Goal: Information Seeking & Learning: Learn about a topic

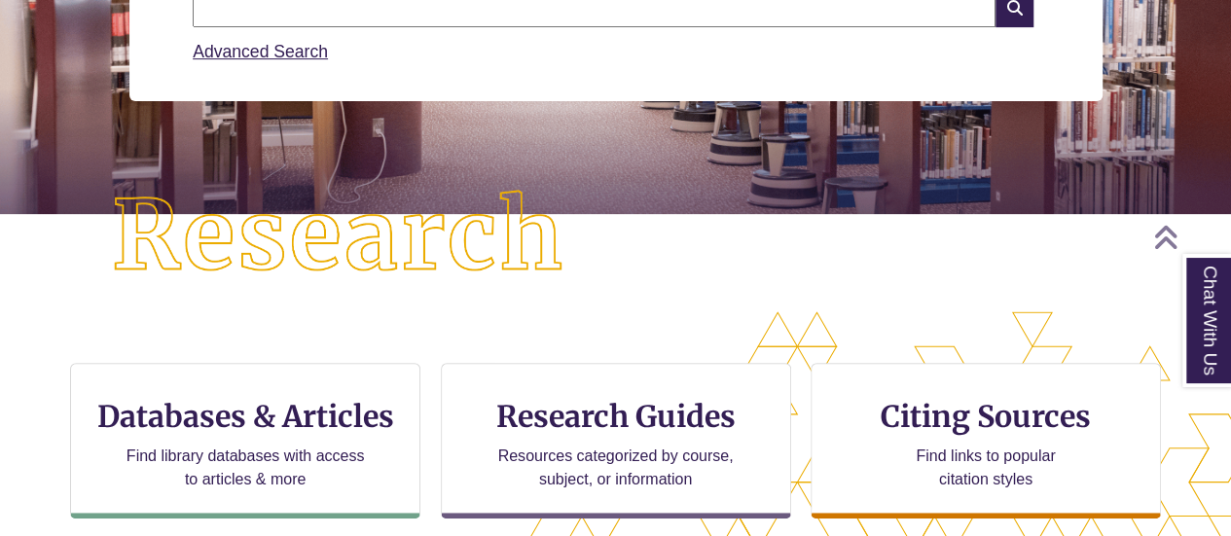
scroll to position [350, 0]
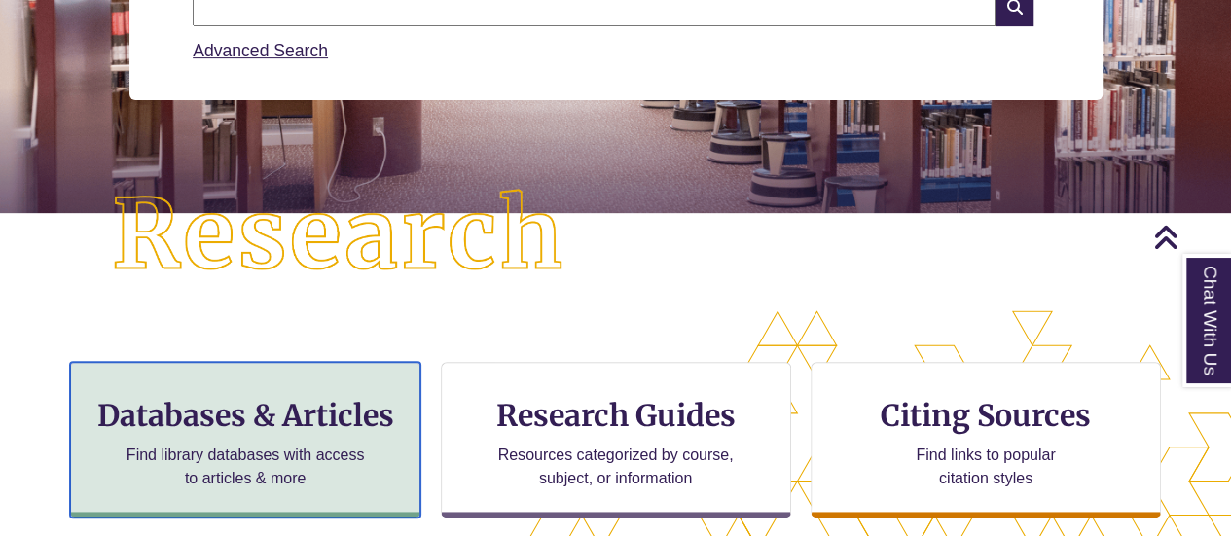
click at [232, 419] on h3 "Databases & Articles" at bounding box center [245, 415] width 317 height 37
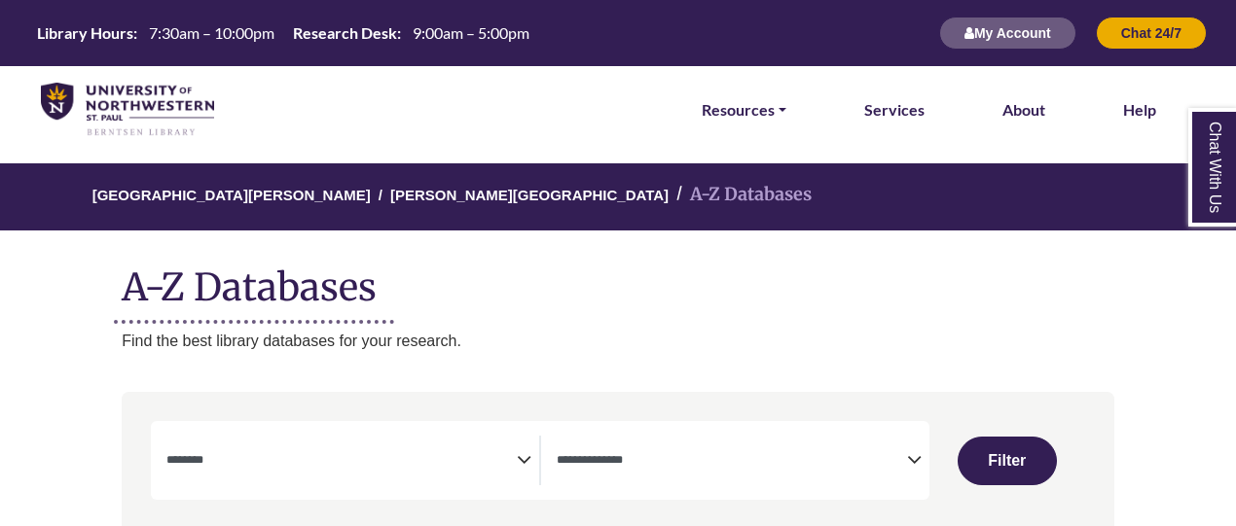
select select "Database Subject Filter"
select select "Database Types Filter"
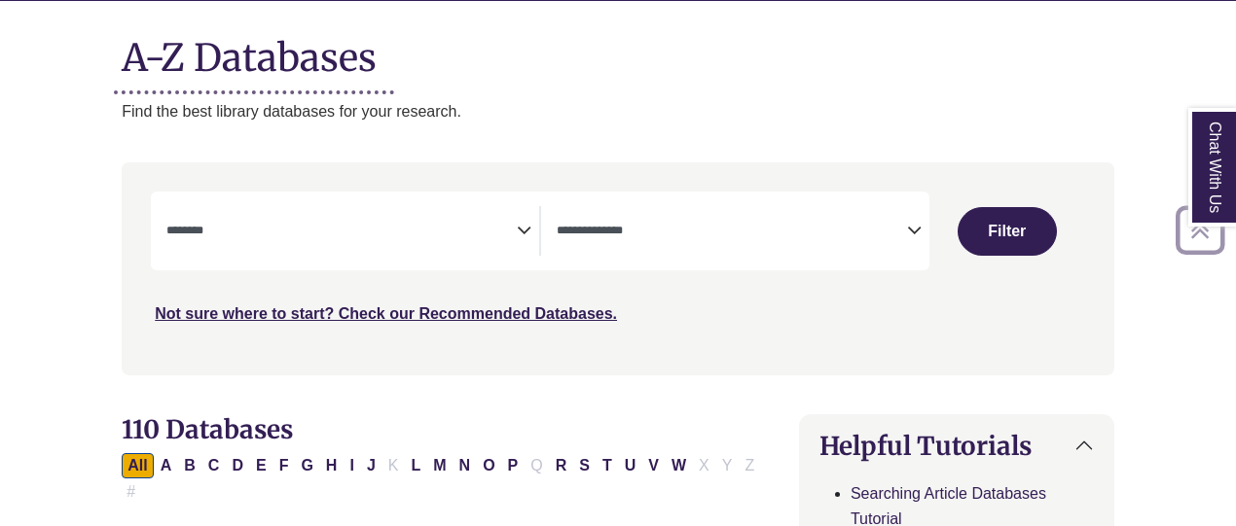
scroll to position [231, 0]
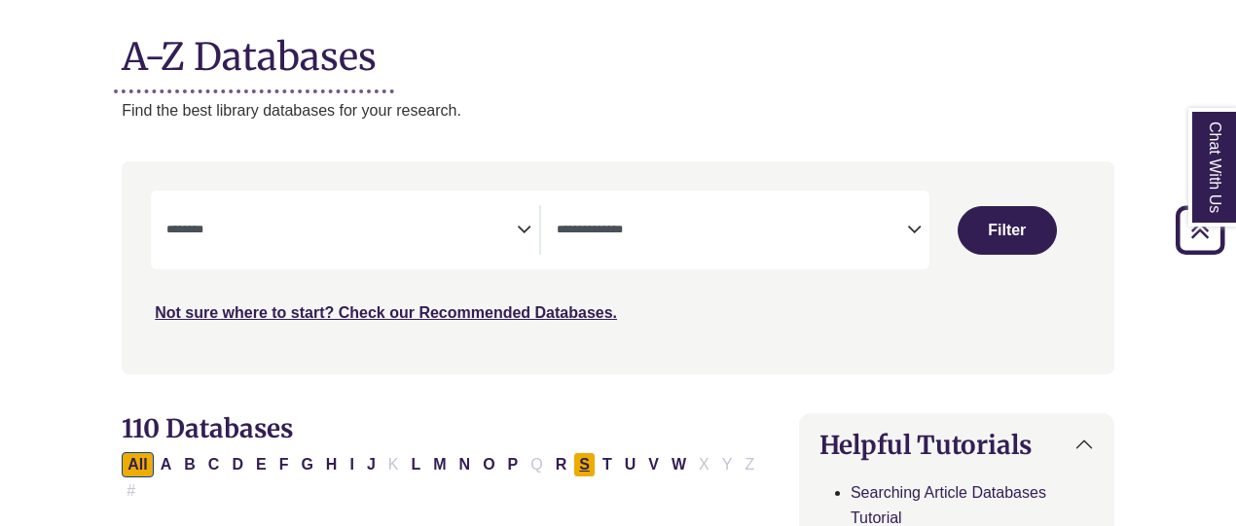
click at [576, 467] on button "S" at bounding box center [584, 464] width 22 height 25
select select "Database Subject Filter"
select select "Database Types Filter"
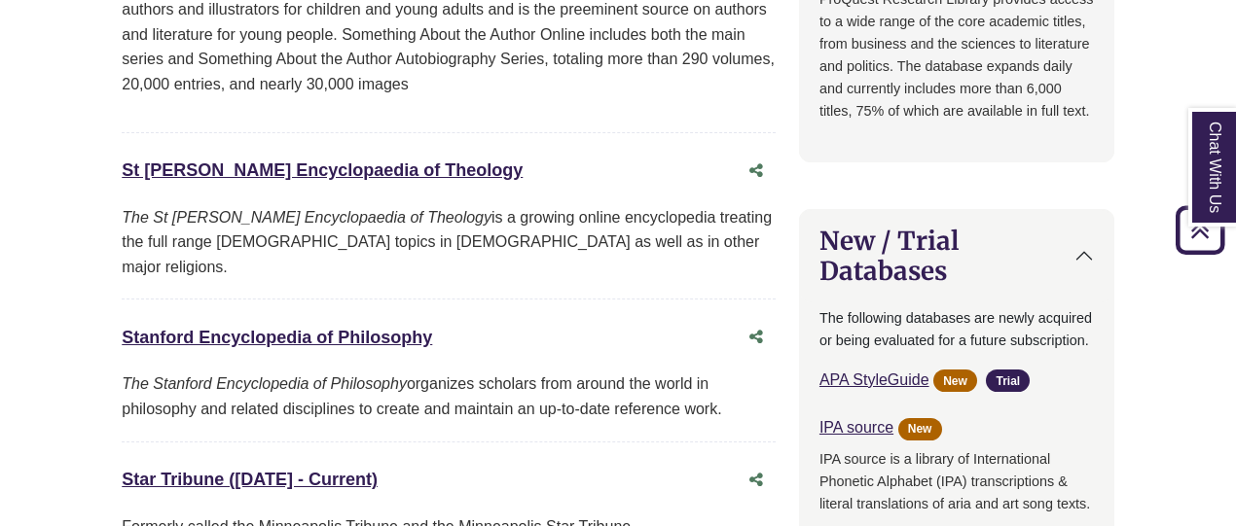
scroll to position [1480, 0]
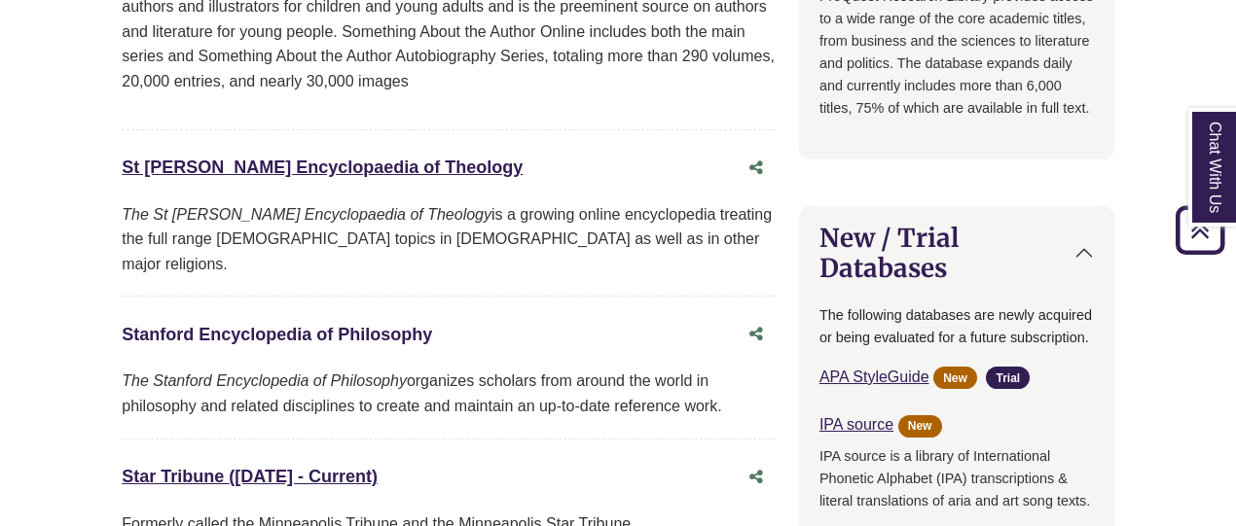
click at [367, 325] on link "Stanford Encyclopedia of Philosophy This link opens in a new window" at bounding box center [277, 334] width 310 height 19
